Goal: Task Accomplishment & Management: Complete application form

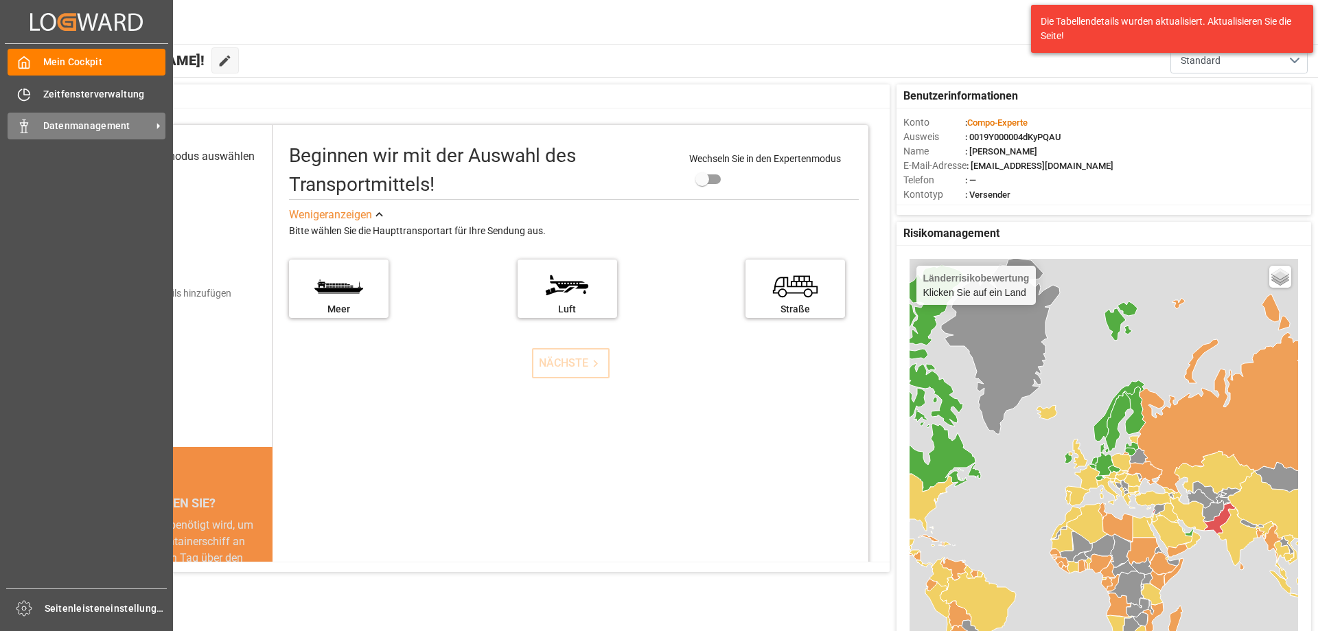
click at [30, 124] on icon at bounding box center [24, 126] width 14 height 14
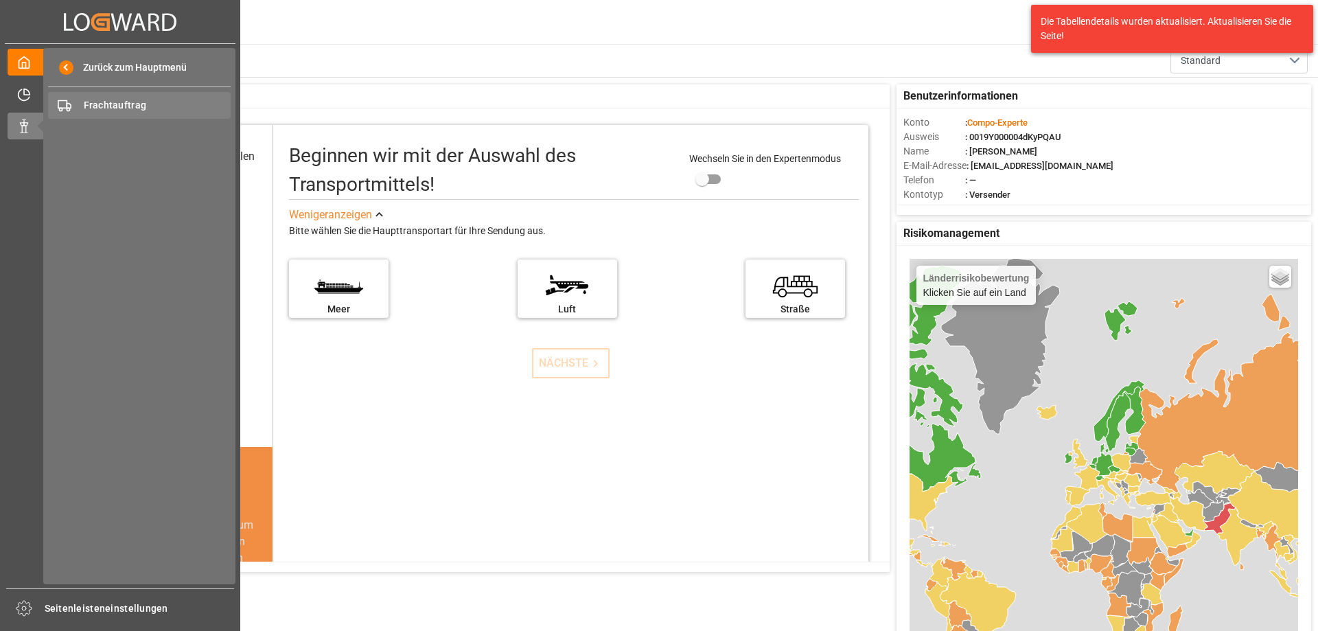
click at [160, 97] on div "Frachtauftrag Frachtauftrag" at bounding box center [139, 105] width 183 height 27
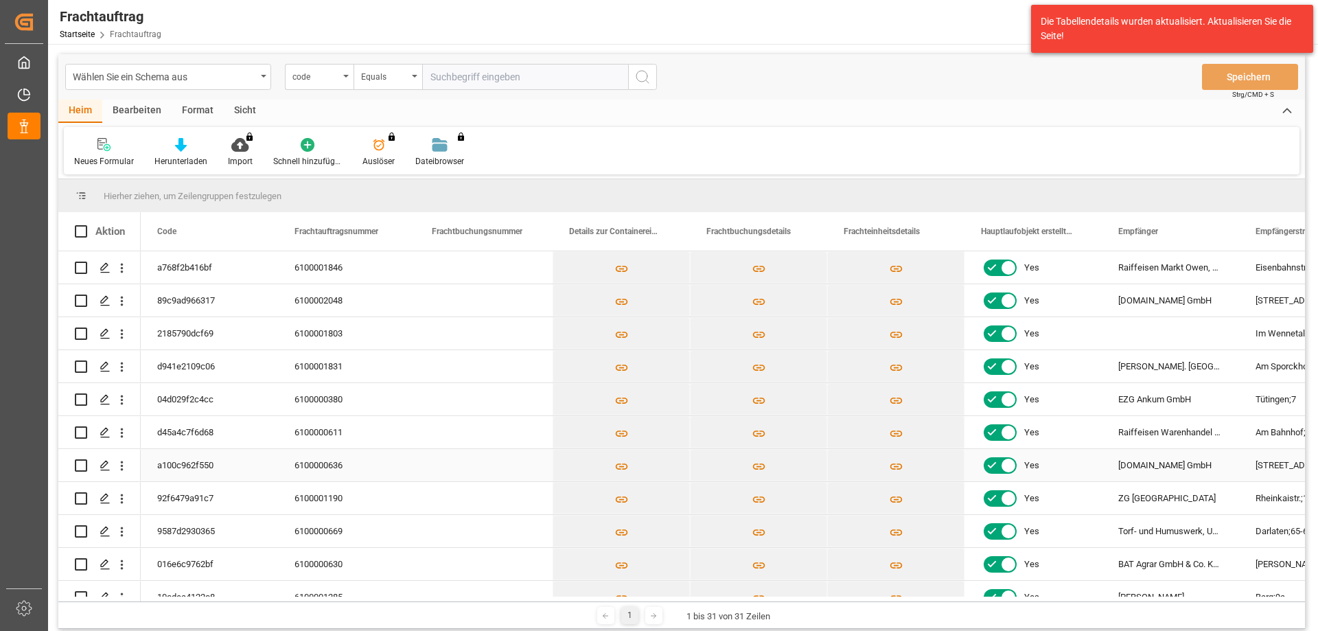
scroll to position [206, 0]
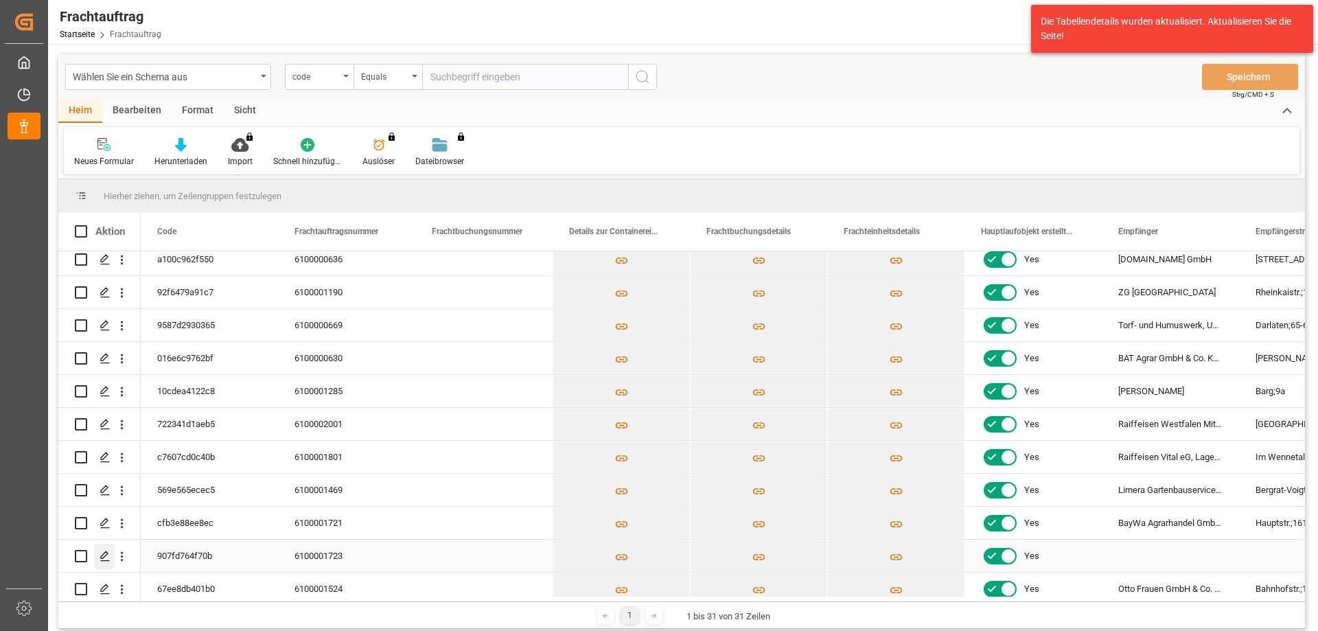
click at [101, 557] on icon "Drücken Sie die LEERTASTE, um diese Zeile auszuwählen." at bounding box center [105, 556] width 11 height 11
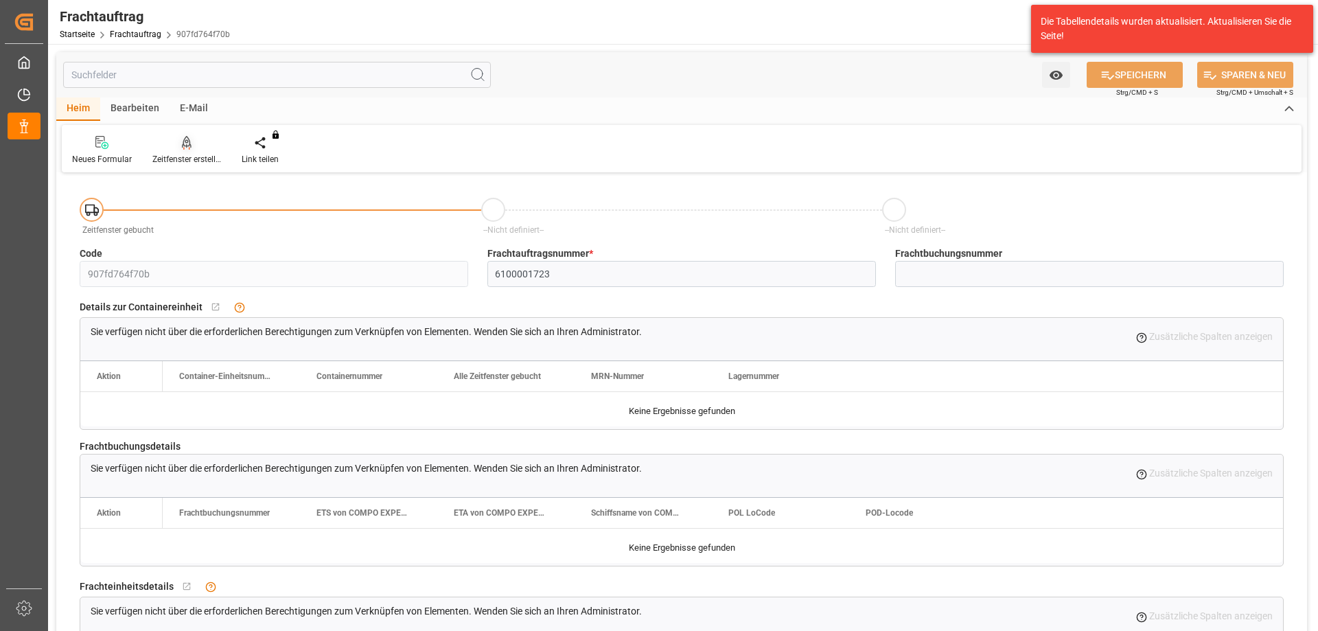
click at [170, 152] on div "Zeitfenster erstellen" at bounding box center [186, 150] width 89 height 30
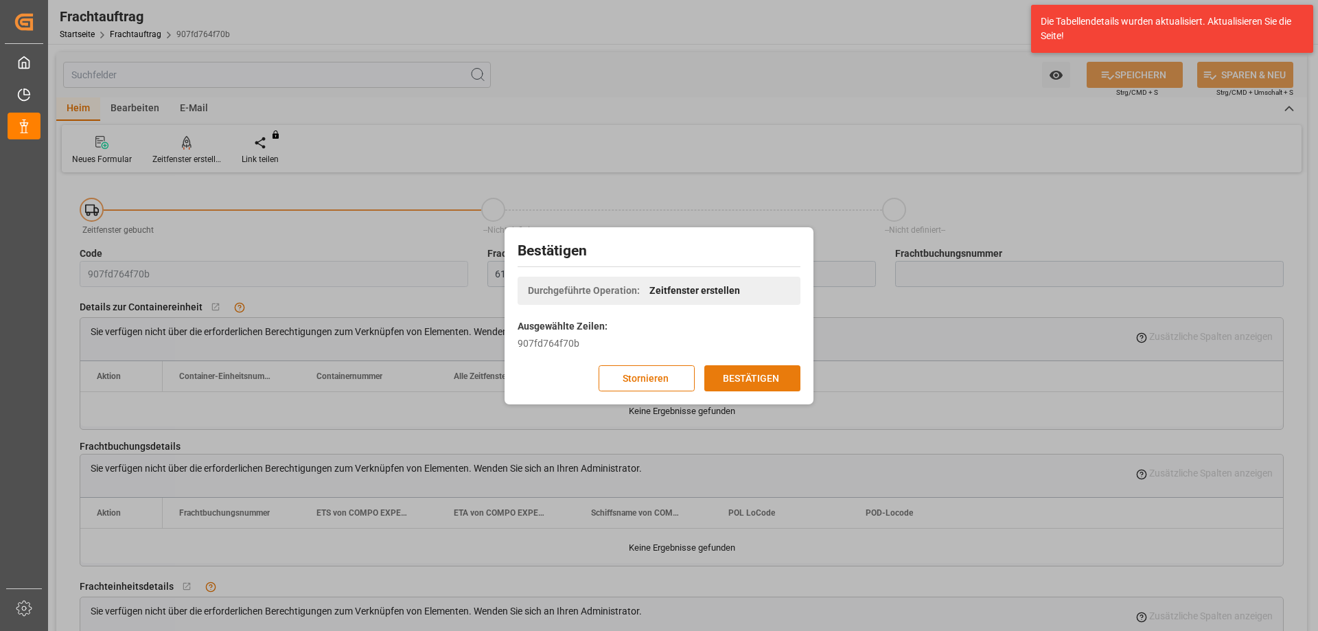
click at [772, 377] on font "BESTÄTIGEN" at bounding box center [751, 377] width 56 height 11
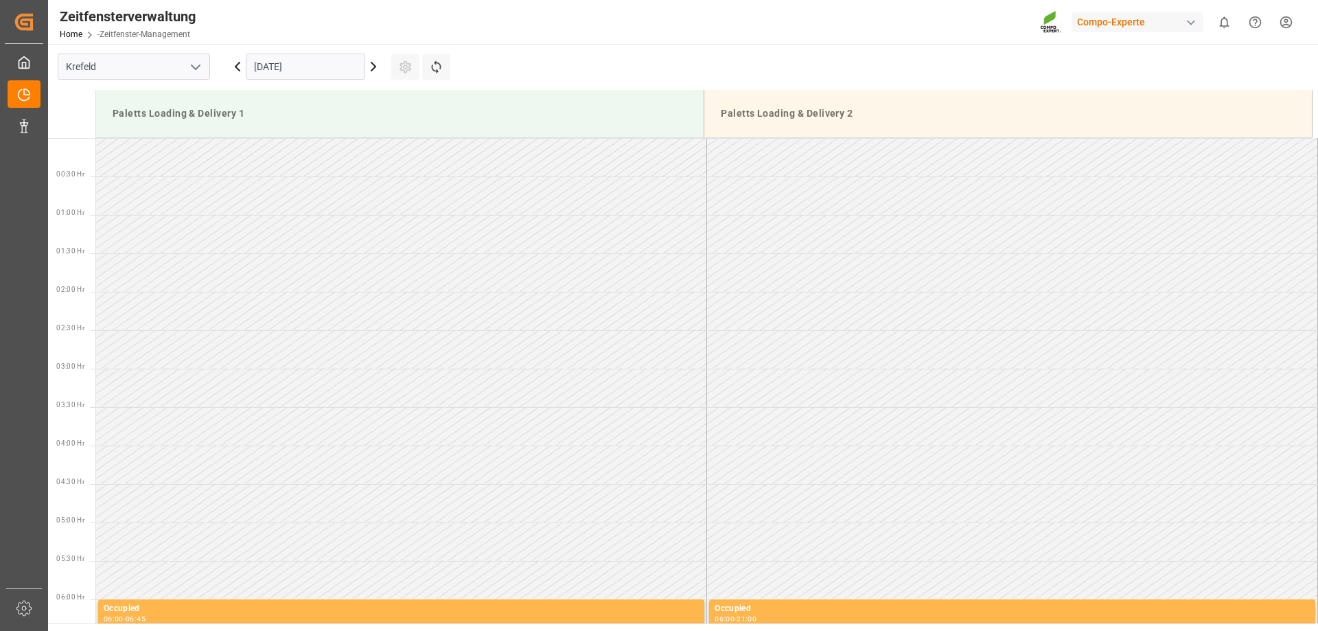
scroll to position [991, 0]
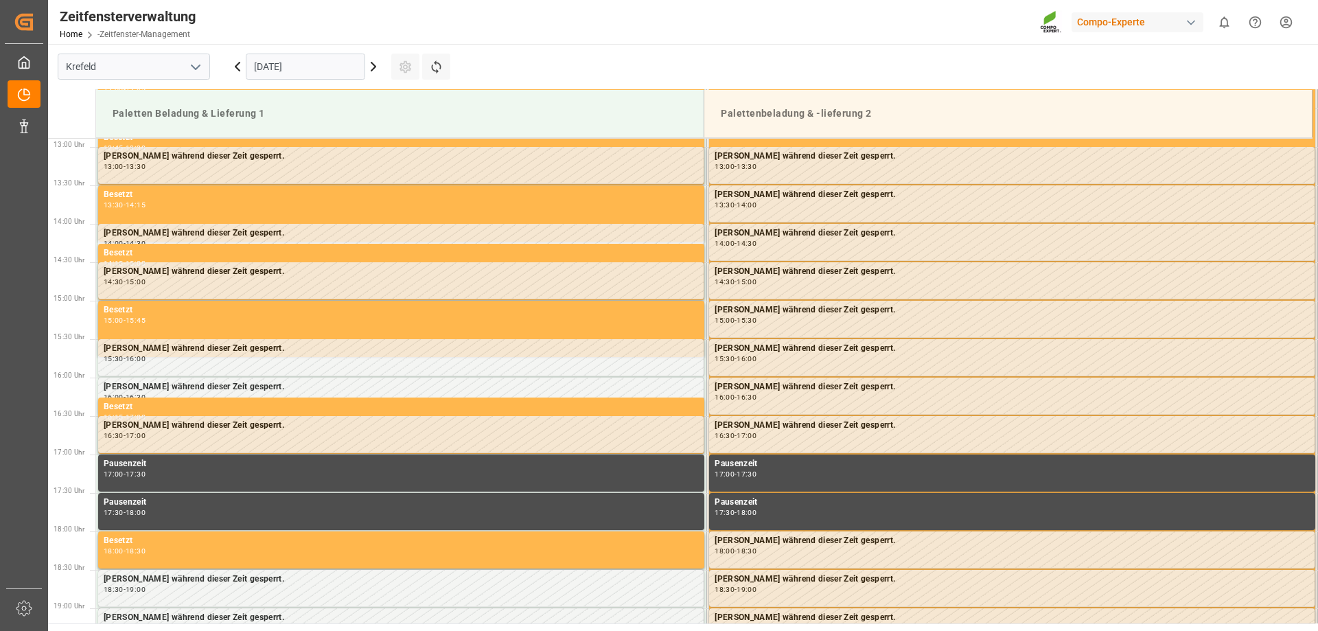
click at [378, 71] on icon at bounding box center [373, 66] width 16 height 16
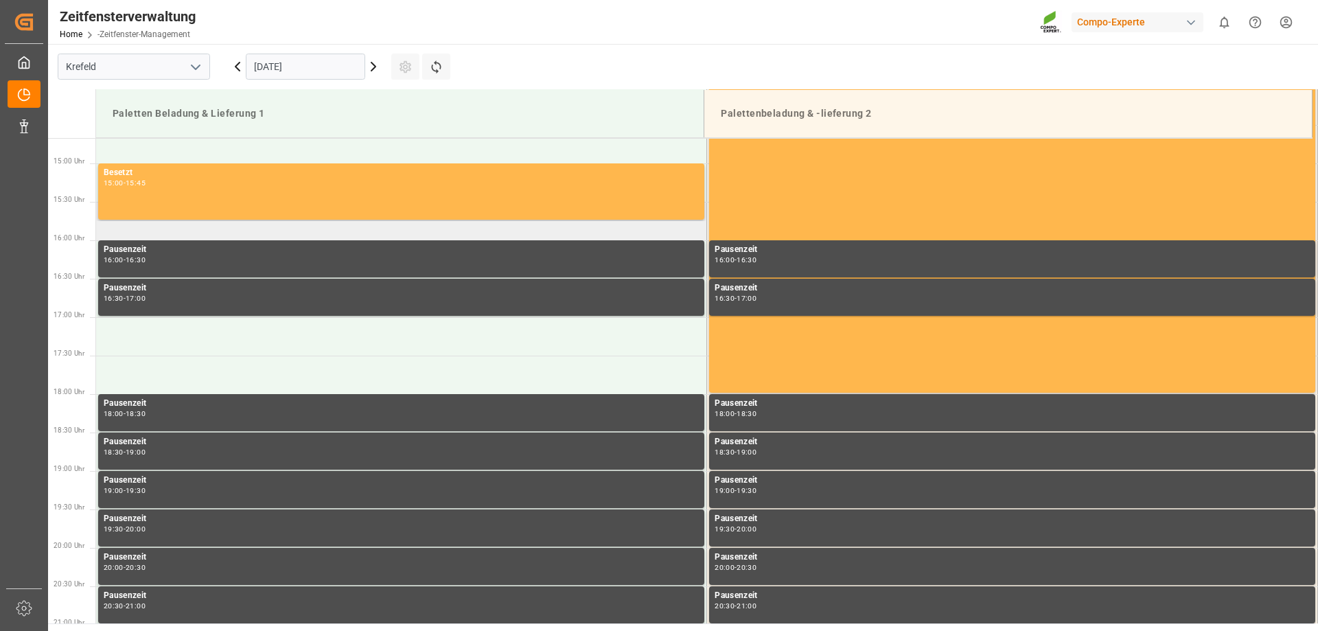
scroll to position [922, 0]
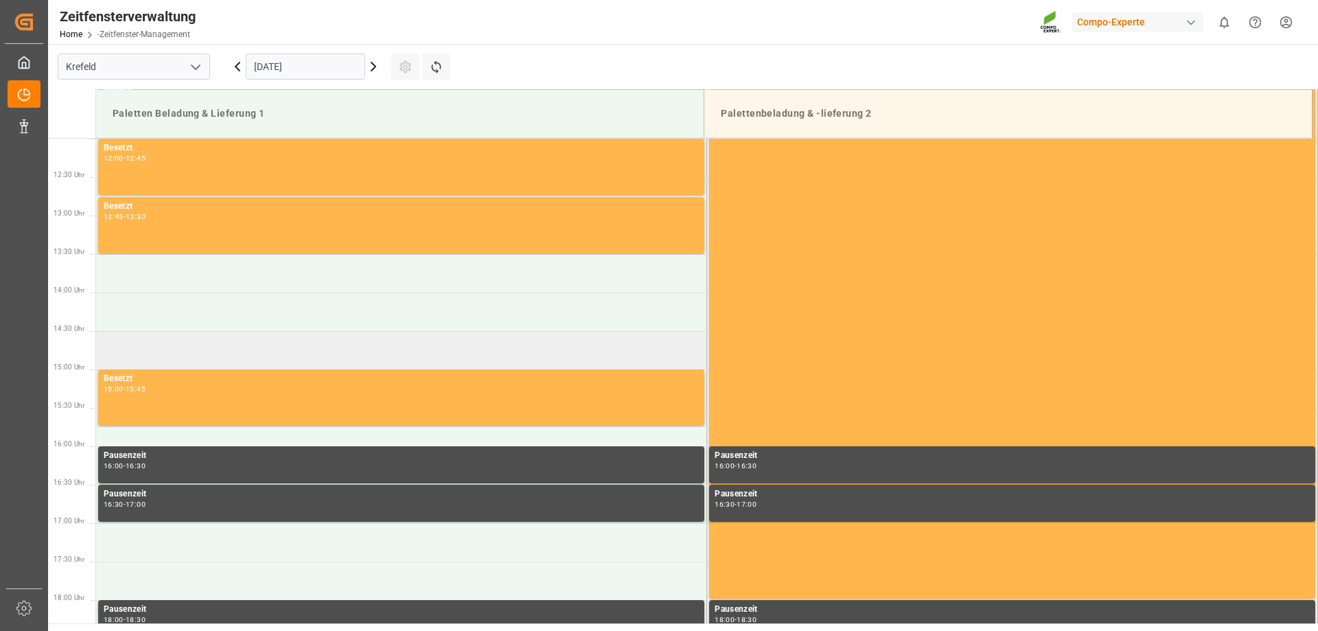
click at [142, 338] on td at bounding box center [401, 350] width 611 height 38
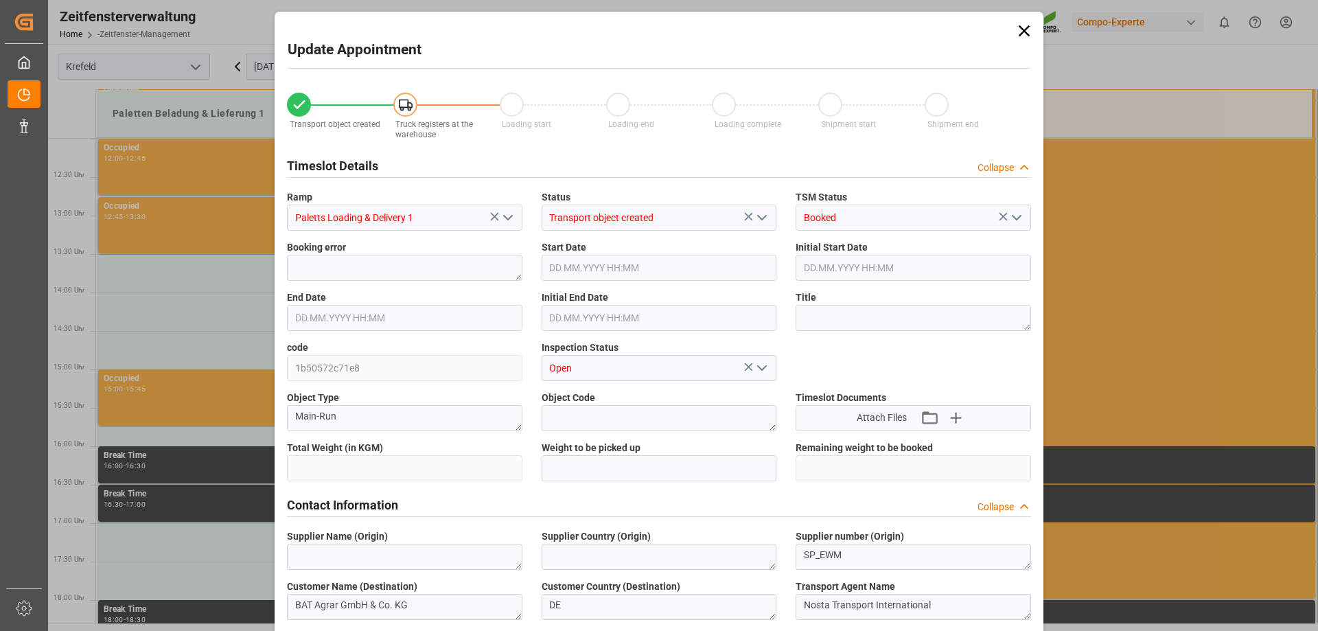
type input "24345.1"
type input "0"
type input "19.09.2025 14:30"
type input "19.09.2025 15:00"
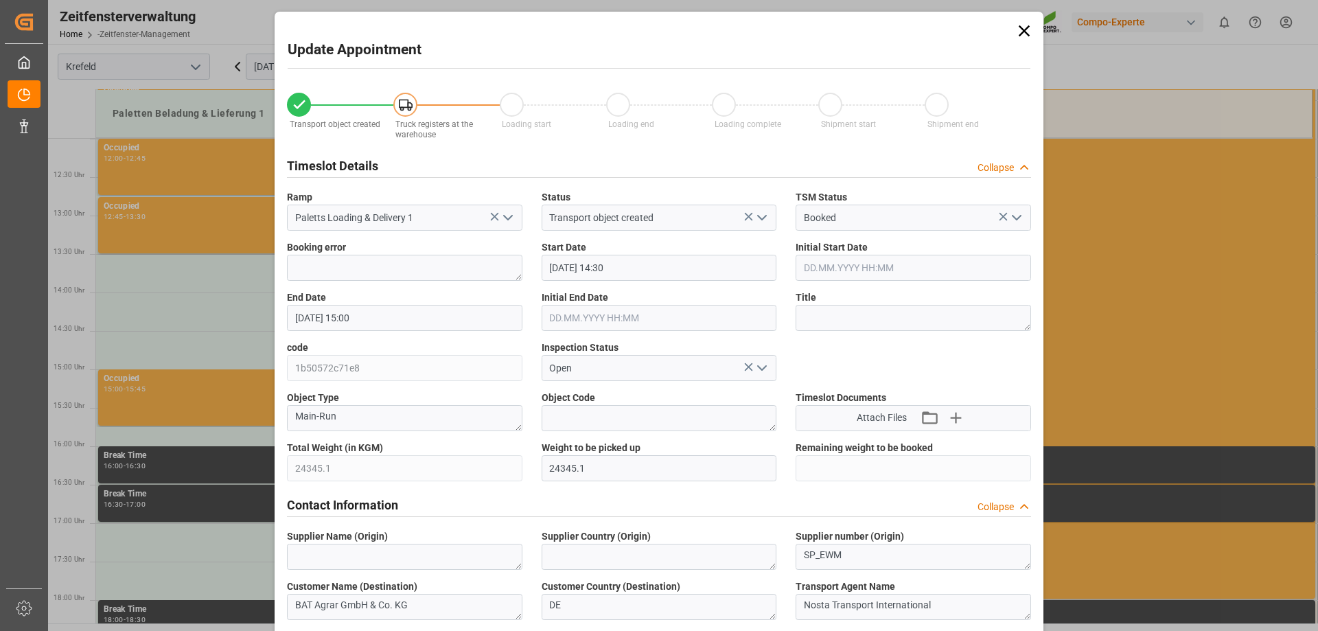
type input "04.09.2025 15:33"
type input "18.09.2025 11:56"
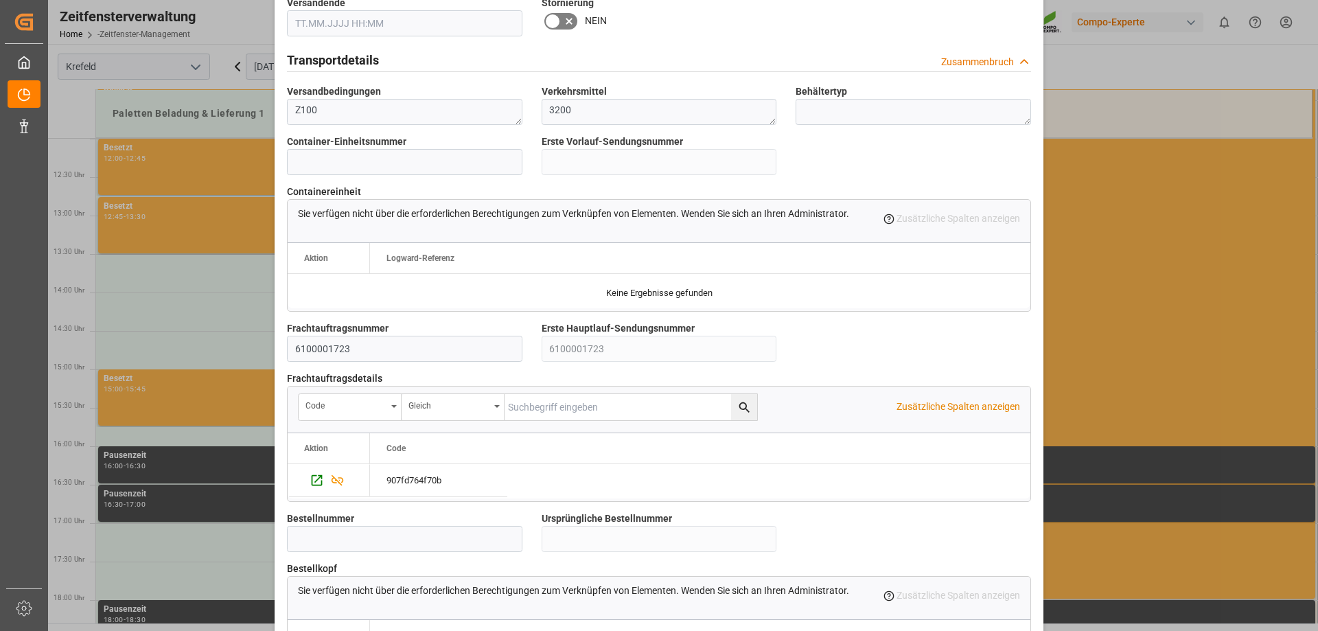
scroll to position [1098, 0]
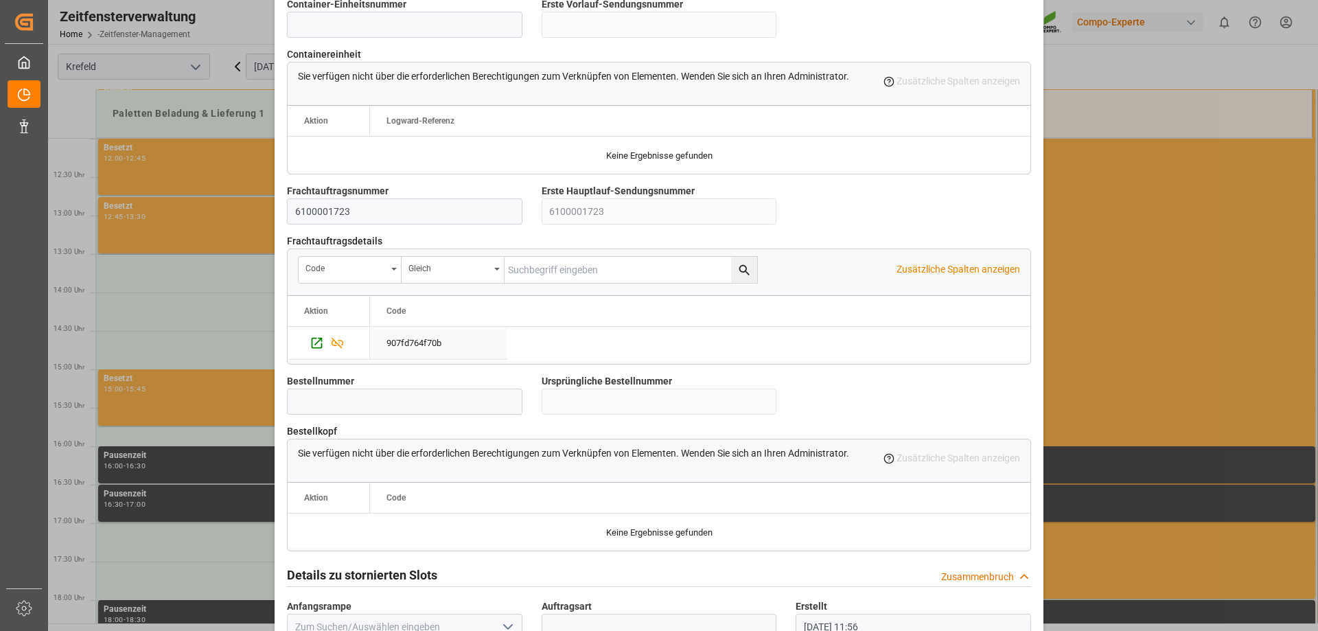
click at [458, 338] on div "907fd764f70b" at bounding box center [438, 343] width 137 height 32
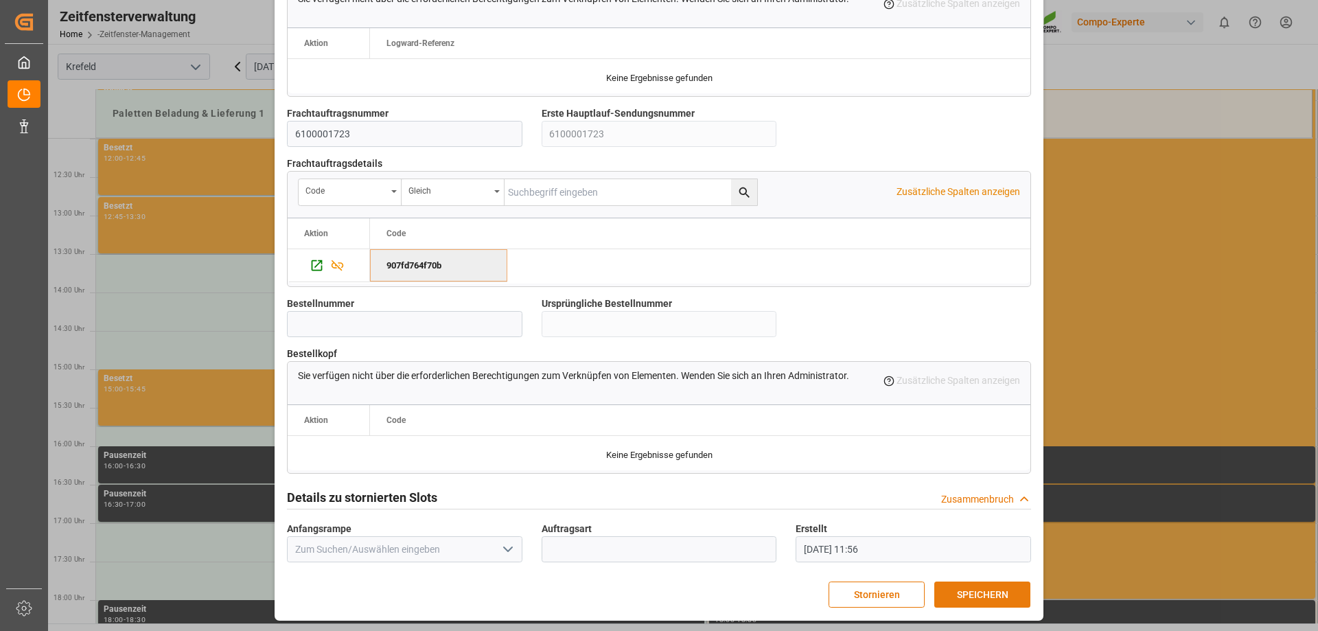
click at [974, 600] on font "SPEICHERN" at bounding box center [982, 594] width 51 height 15
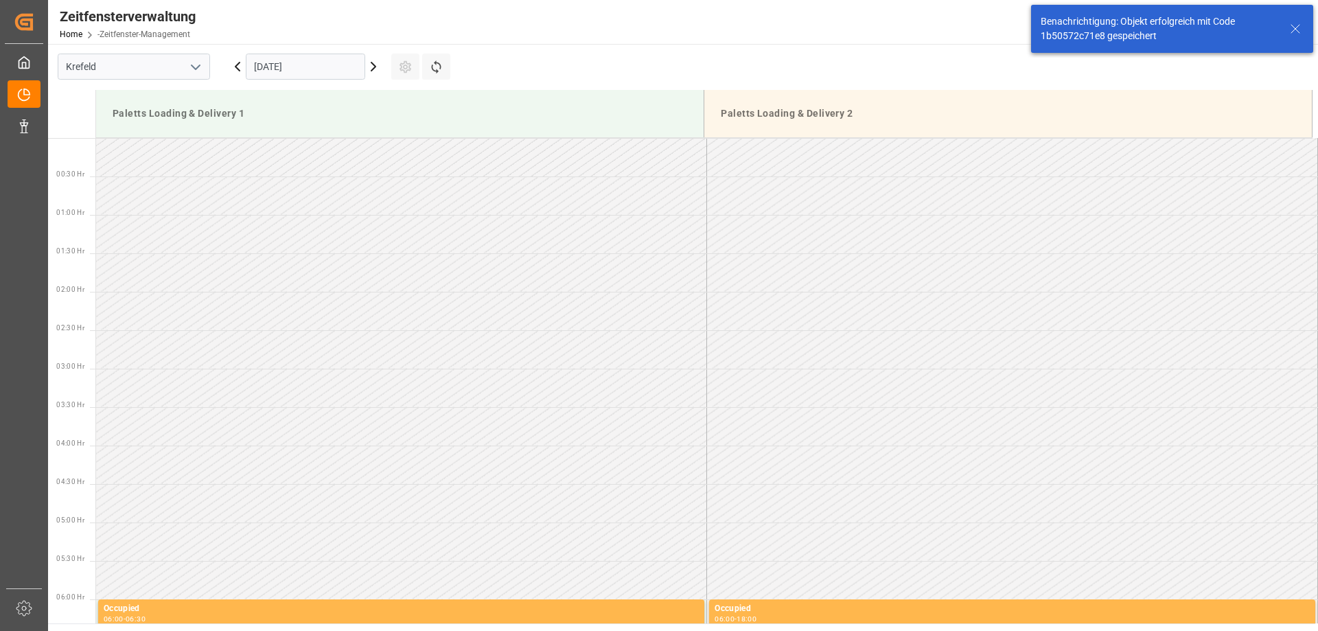
scroll to position [991, 0]
